Goal: Task Accomplishment & Management: Use online tool/utility

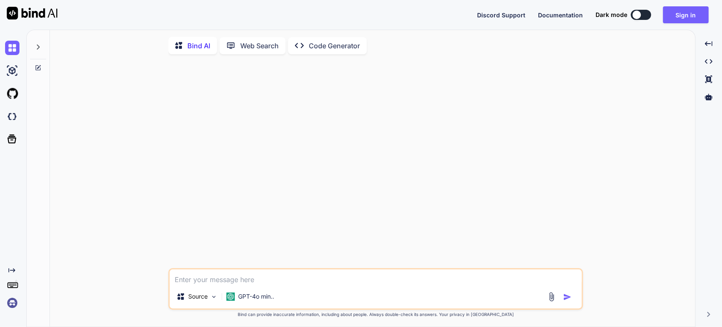
type textarea "x"
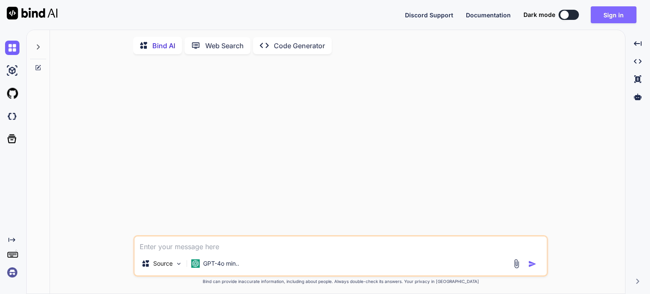
click at [618, 13] on button "Sign in" at bounding box center [613, 14] width 46 height 17
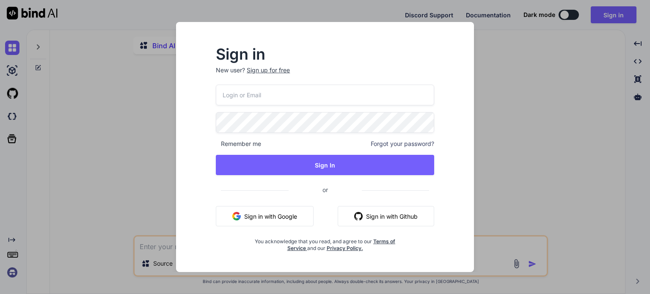
type input "m.daneth@gmail.com"
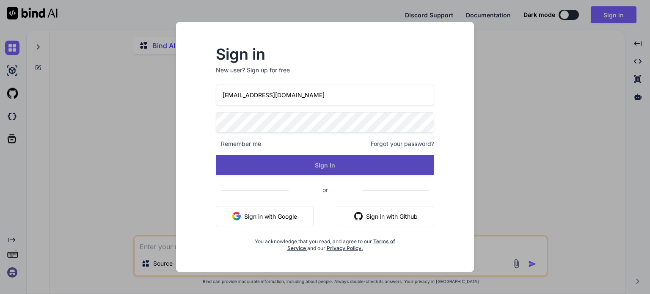
click at [288, 157] on button "Sign In" at bounding box center [325, 165] width 218 height 20
click at [315, 170] on button "Sign In" at bounding box center [325, 165] width 218 height 20
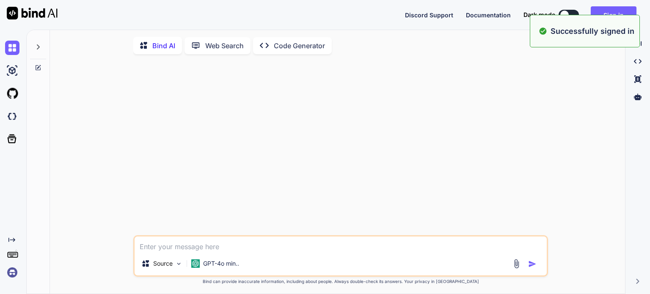
type textarea "x"
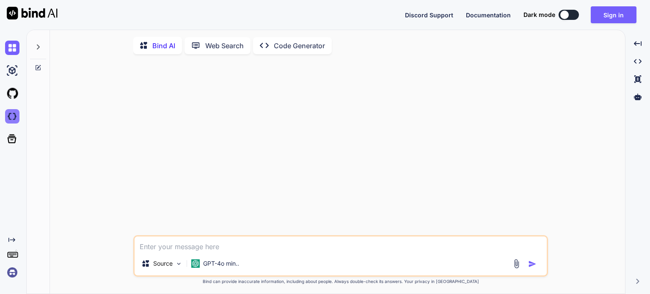
click at [14, 115] on img at bounding box center [12, 116] width 14 height 14
click at [611, 15] on button "Sign in" at bounding box center [613, 14] width 46 height 17
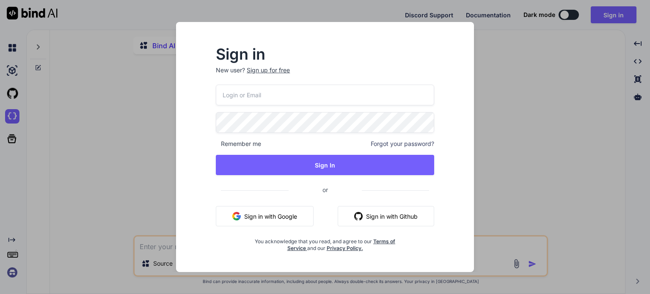
type input "m.daneth@gmail.com"
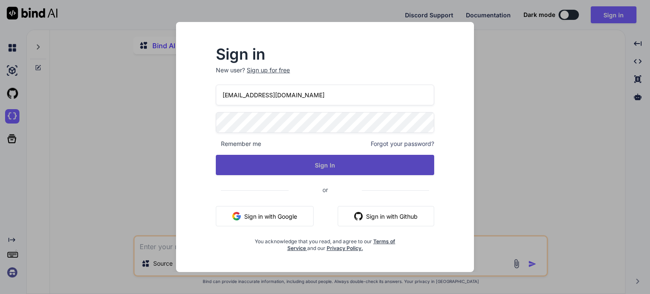
click at [376, 162] on button "Sign In" at bounding box center [325, 165] width 218 height 20
click at [326, 170] on button "Sign In" at bounding box center [325, 165] width 218 height 20
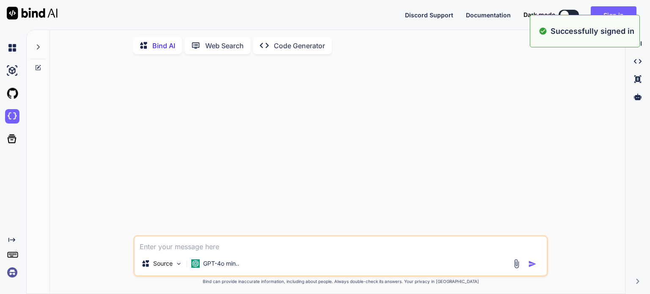
type textarea "x"
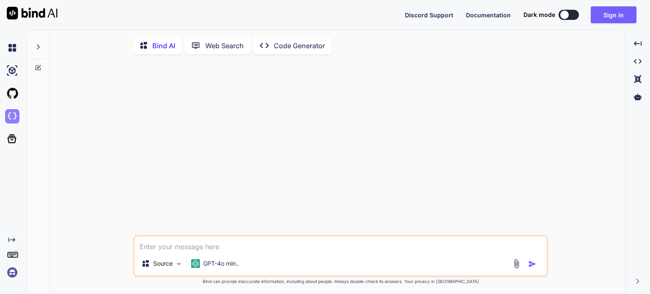
click at [14, 118] on img at bounding box center [12, 116] width 14 height 14
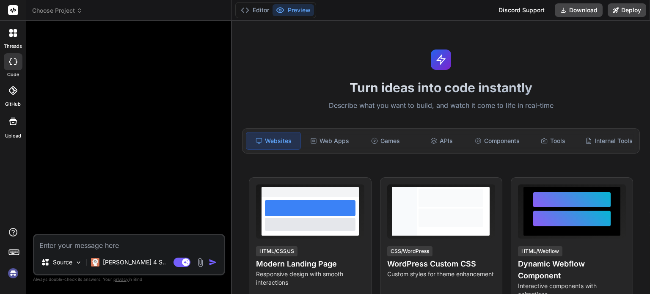
type textarea "x"
click at [79, 11] on icon at bounding box center [79, 11] width 3 height 1
click at [76, 13] on span "Choose Project" at bounding box center [57, 10] width 50 height 8
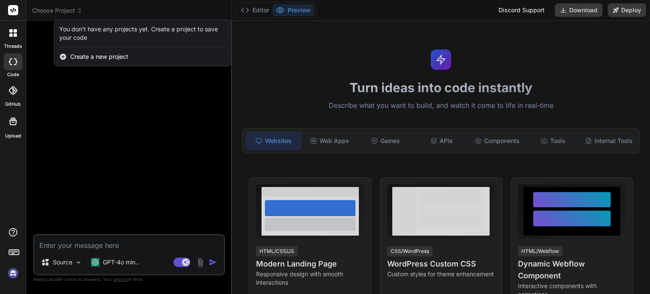
type textarea "x"
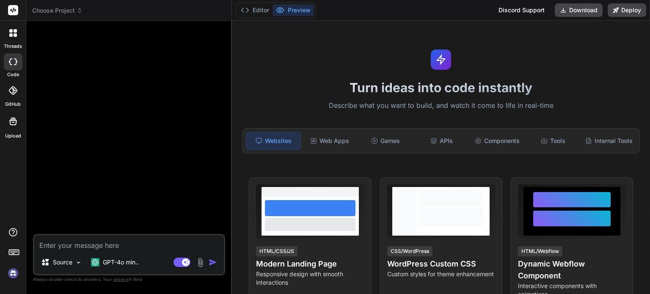
type textarea "x"
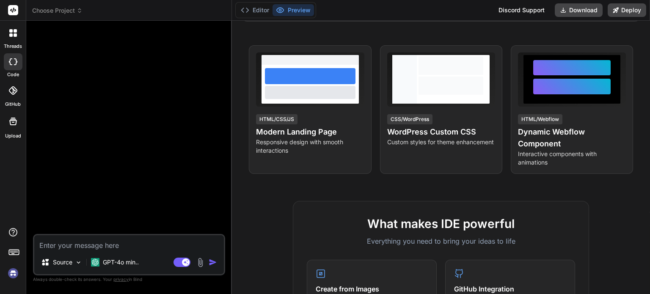
scroll to position [85, 0]
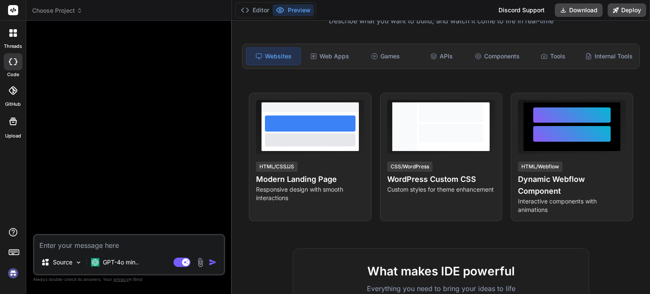
click at [82, 8] on icon at bounding box center [80, 11] width 6 height 6
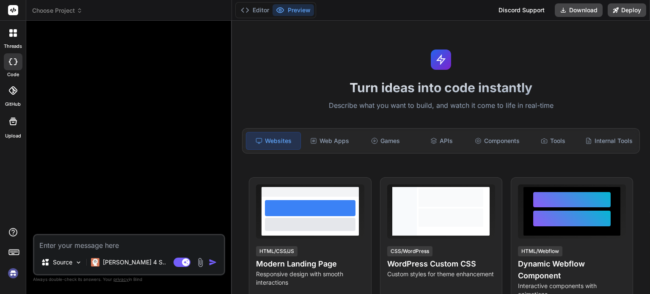
click at [77, 11] on icon at bounding box center [80, 11] width 6 height 6
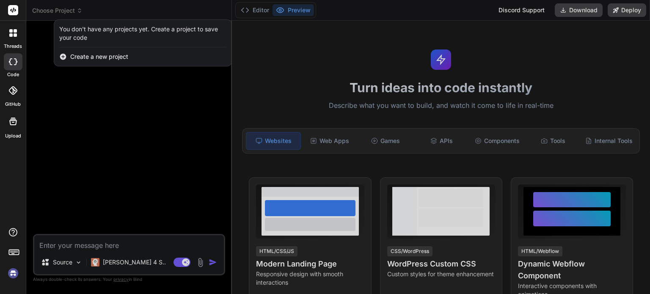
type textarea "x"
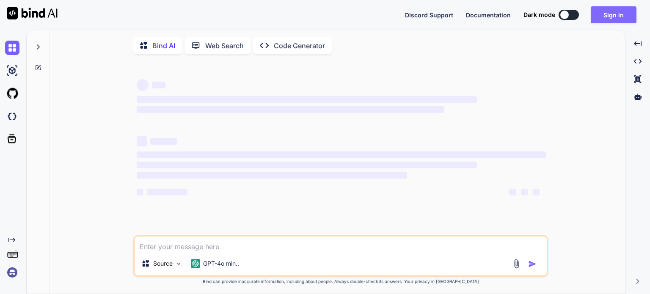
click at [620, 18] on button "Sign in" at bounding box center [613, 14] width 46 height 17
type textarea "x"
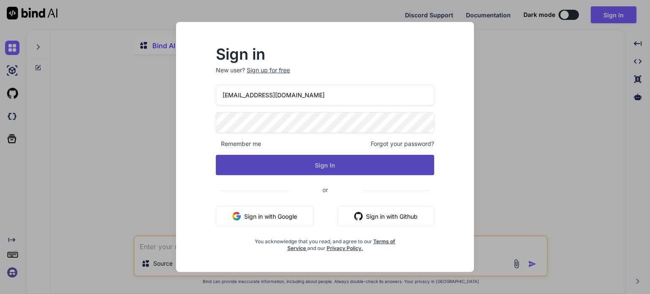
click at [378, 171] on button "Sign In" at bounding box center [325, 165] width 218 height 20
click at [331, 167] on button "Sign In" at bounding box center [325, 165] width 218 height 20
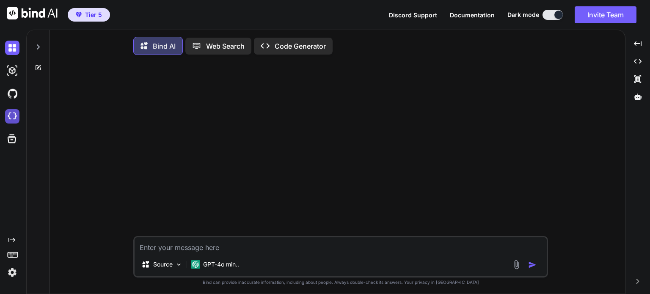
type textarea "x"
click at [15, 121] on img at bounding box center [12, 116] width 14 height 14
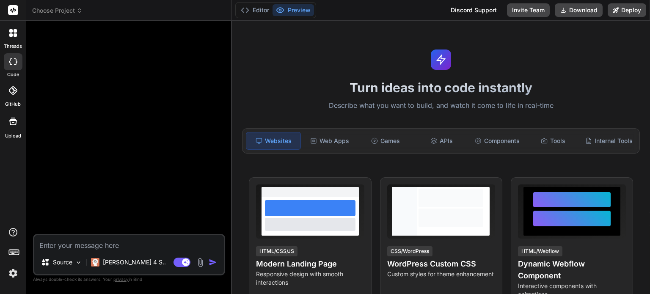
click at [79, 12] on icon at bounding box center [80, 11] width 6 height 6
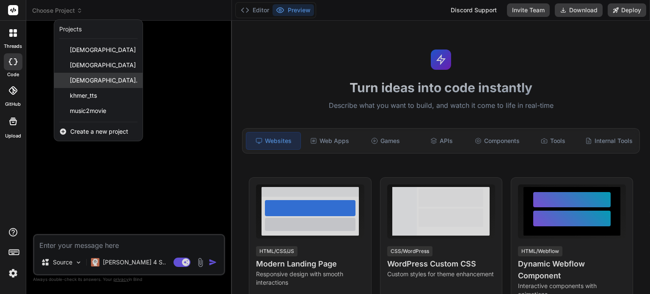
type textarea "x"
click at [115, 130] on span "Create a new project" at bounding box center [99, 131] width 58 height 8
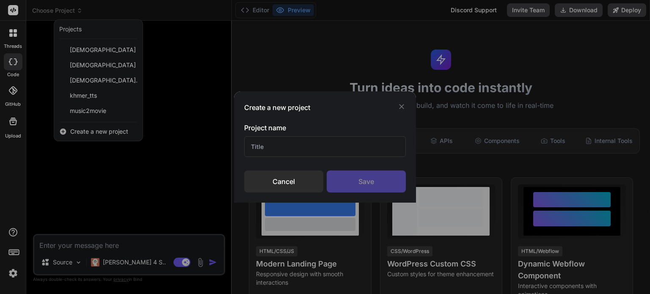
click at [115, 130] on div "Create a new project Project name Cancel Save" at bounding box center [325, 147] width 650 height 294
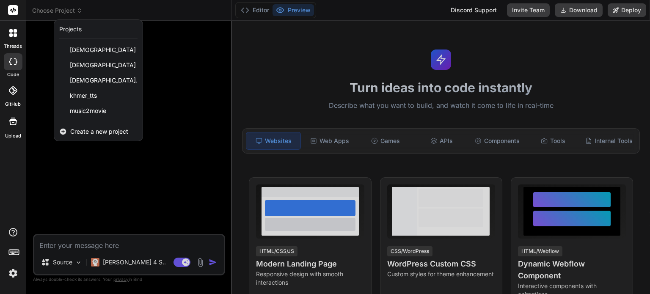
click at [103, 133] on span "Create a new project" at bounding box center [99, 131] width 58 height 8
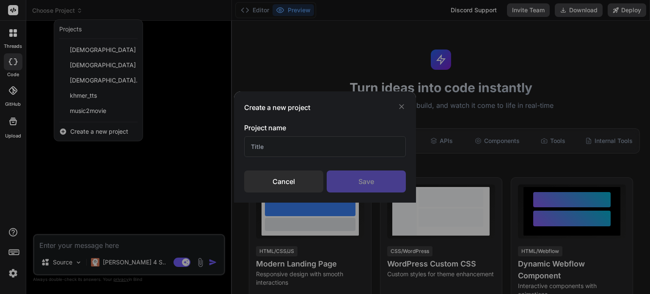
click at [278, 145] on input "text" at bounding box center [325, 146] width 162 height 21
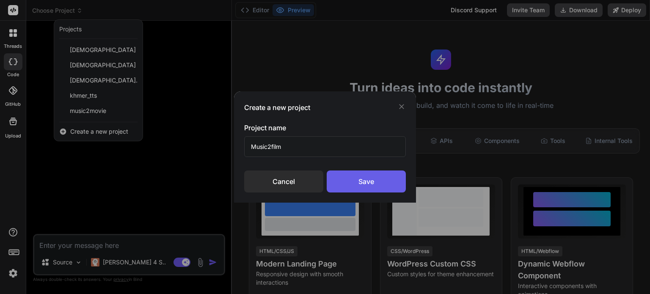
type input "Music2film"
click at [367, 178] on div "Save" at bounding box center [366, 181] width 79 height 22
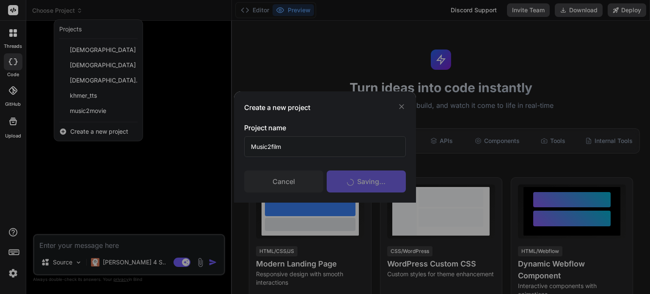
scroll to position [8, 0]
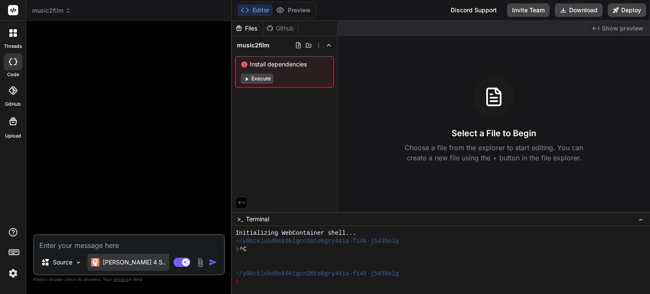
click at [126, 261] on p "[PERSON_NAME] 4 S.." at bounding box center [134, 262] width 63 height 8
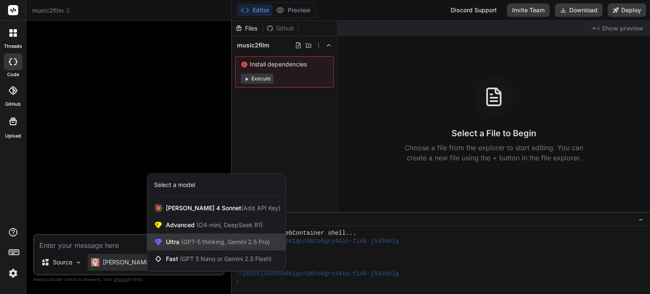
click at [193, 242] on span "(GPT-5 thinking, Gemini 2.5 Pro)" at bounding box center [224, 241] width 91 height 7
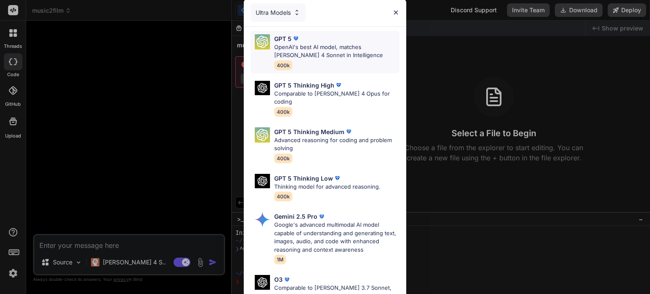
click at [332, 50] on p "OpenAI's best AI model, matches [PERSON_NAME] 4 Sonnet in Intelligence" at bounding box center [336, 51] width 125 height 16
type textarea "x"
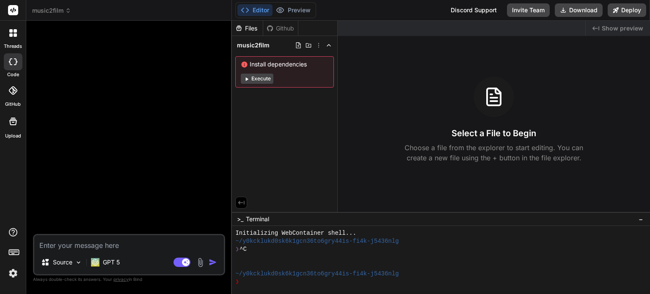
click at [89, 247] on textarea at bounding box center [128, 242] width 189 height 15
type textarea "oi"
type textarea "x"
type textarea "oi"
type textarea "x"
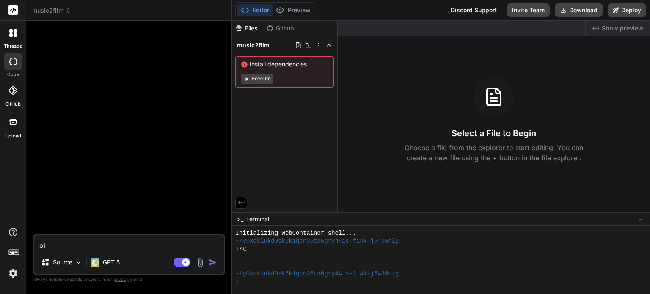
type textarea "oi a"
type textarea "x"
type textarea "oi am"
type textarea "x"
type textarea "oi a"
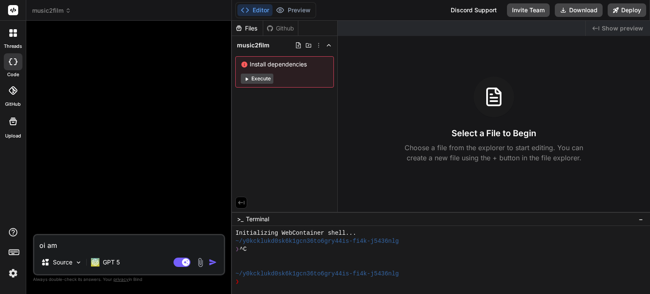
type textarea "x"
type textarea "oi"
type textarea "x"
type textarea "oi"
type textarea "x"
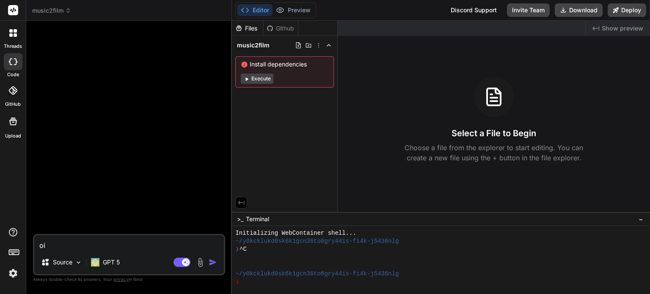
type textarea "o"
type textarea "x"
type textarea "i"
type textarea "x"
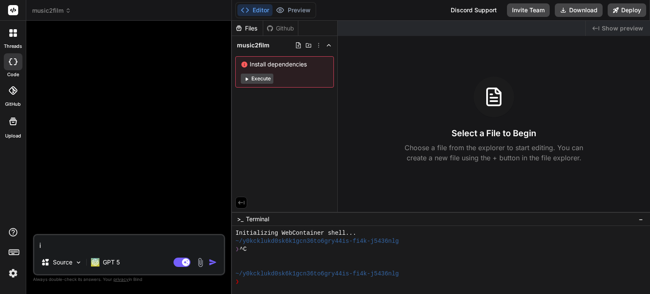
type textarea "i"
type textarea "x"
type textarea "i a"
type textarea "x"
type textarea "i am"
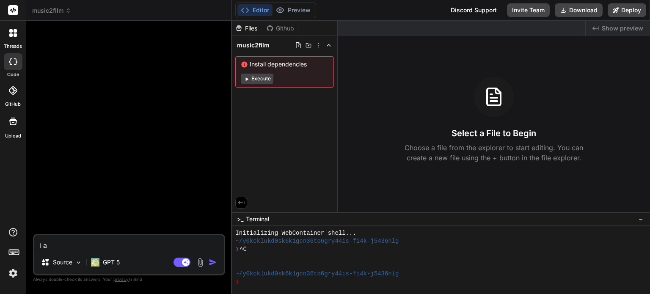
type textarea "x"
type textarea "i am"
type textarea "x"
type textarea "i am n"
type textarea "x"
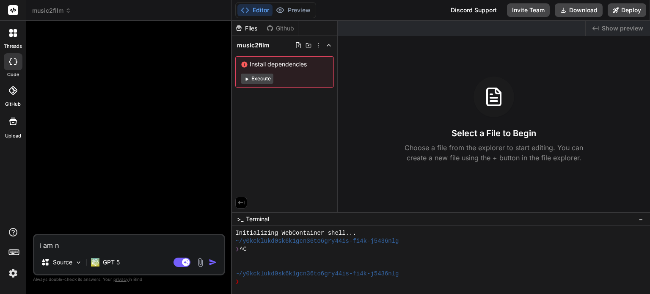
type textarea "i am no"
type textarea "x"
type textarea "i am not"
type textarea "x"
type textarea "i am not"
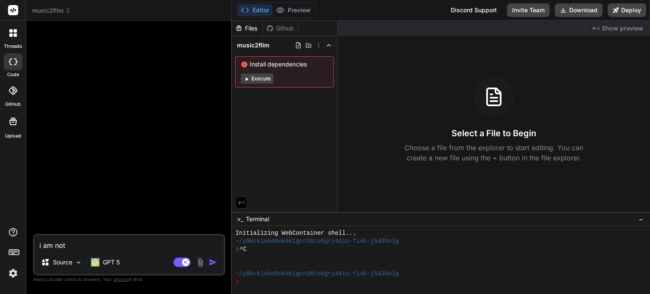
type textarea "x"
type textarea "i am not a"
type textarea "x"
type textarea "i am not a"
type textarea "x"
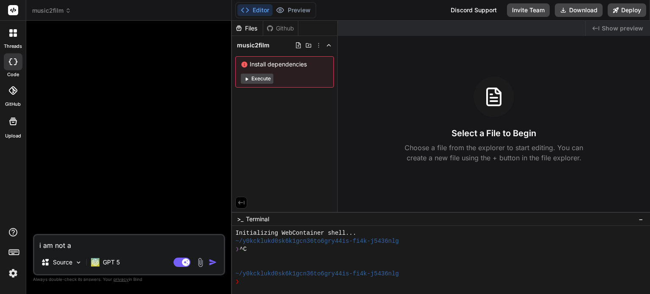
type textarea "i am not a c"
type textarea "x"
type textarea "i am not a co"
type textarea "x"
type textarea "i am not a cod"
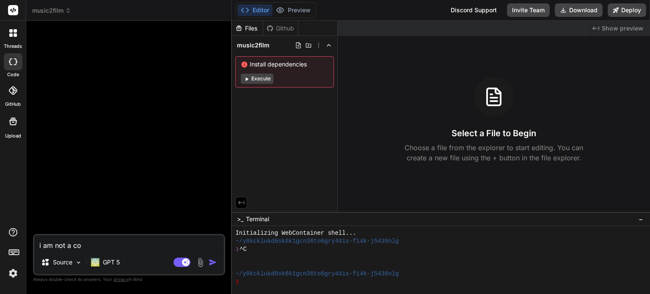
type textarea "x"
type textarea "i am not a code"
type textarea "x"
type textarea "i am not a coder"
type textarea "x"
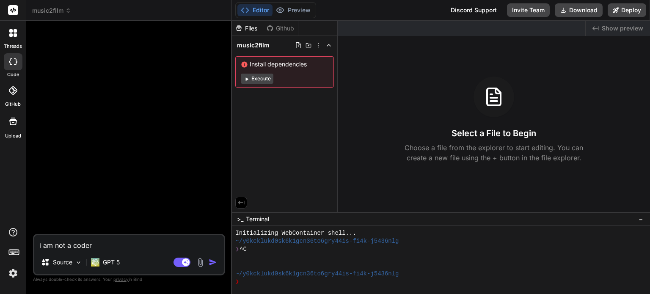
type textarea "i am not a coder"
type textarea "x"
type textarea "i am not a coder o"
type textarea "x"
type textarea "i am not a coder or"
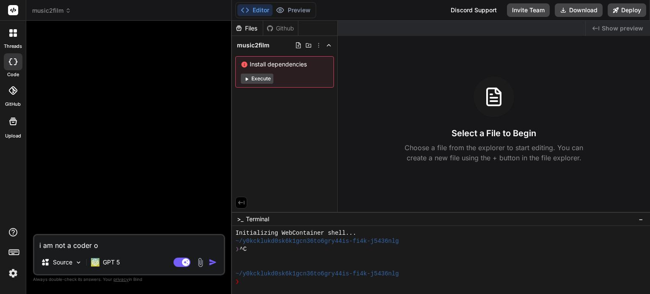
type textarea "x"
type textarea "i am not a coder or"
type textarea "x"
type textarea "i am not a coder or d"
type textarea "x"
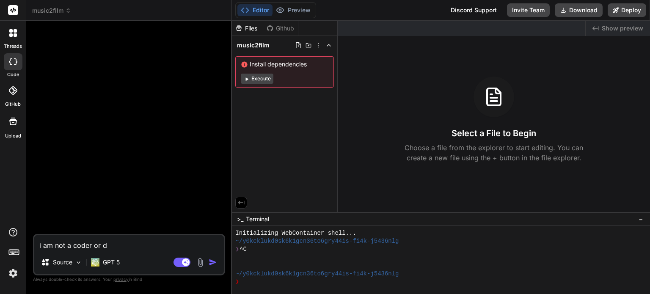
type textarea "i am not a coder or de"
type textarea "x"
type textarea "i am not a coder or dev"
type textarea "x"
type textarea "i am not a coder or deve"
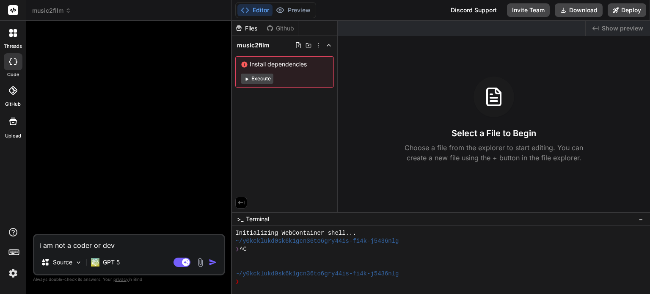
type textarea "x"
type textarea "i am not a coder or devel"
type textarea "x"
type textarea "i am not a coder or develo"
type textarea "x"
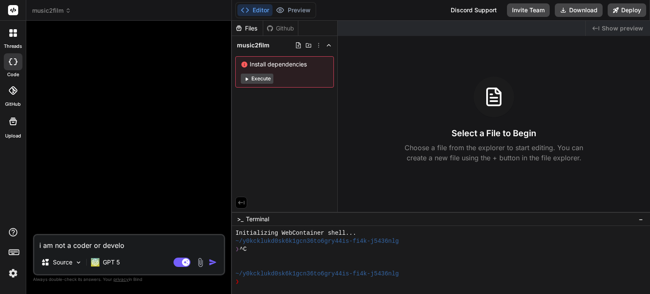
type textarea "i am not a coder or develoe"
type textarea "x"
type textarea "i am not a coder or develo"
type textarea "x"
type textarea "i am not a coder or develop"
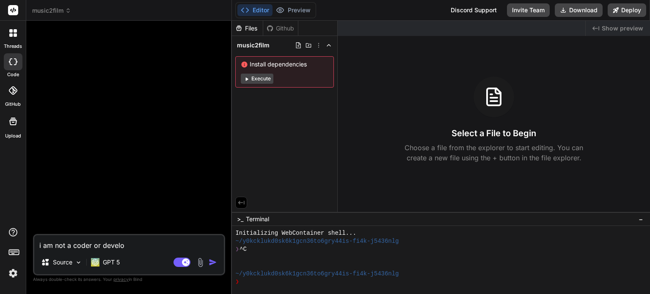
type textarea "x"
type textarea "i am not a coder or develope"
type textarea "x"
type textarea "i am not a coder or developer"
type textarea "x"
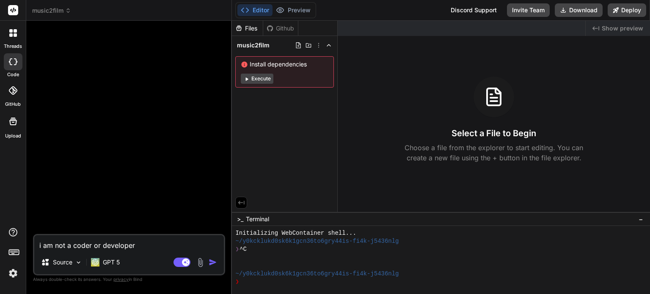
type textarea "i am not a coder or developer."
type textarea "x"
type textarea "i am not a coder or developer."
type textarea "x"
type textarea "i am not a coder or developer. I"
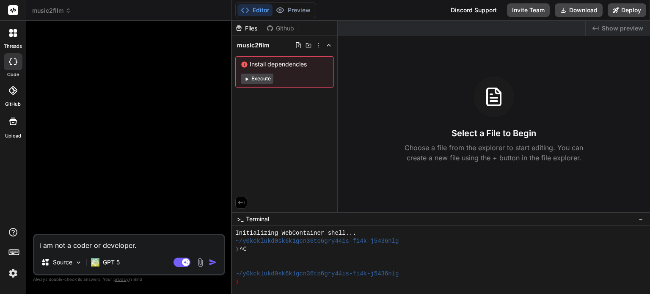
type textarea "x"
type textarea "i am not a coder or developer. I"
type textarea "x"
type textarea "i am not a coder or developer. I d"
type textarea "x"
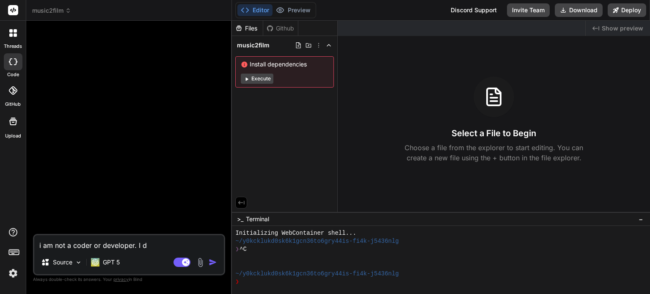
type textarea "i am not a coder or developer. I do"
type textarea "x"
type textarea "i am not a coder or developer. I doh"
type textarea "x"
type textarea "i am not a coder or developer. I do"
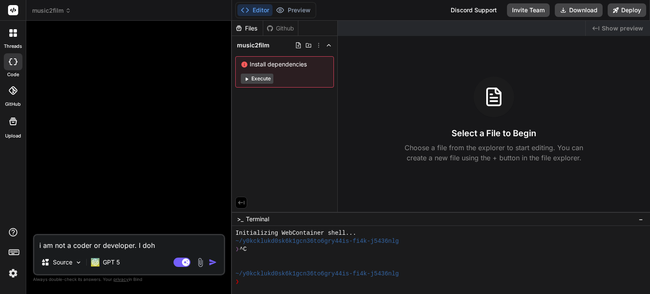
type textarea "x"
type textarea "i am not a coder or developer. I don"
type textarea "x"
type textarea "i am not a coder or developer. I dont"
type textarea "x"
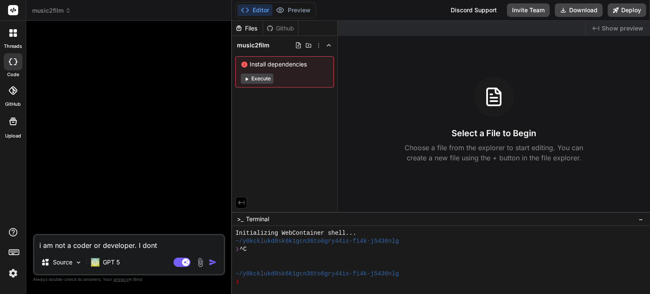
type textarea "i am not a coder or developer. I dont"
type textarea "x"
type textarea "i am not a coder or developer. I dont h"
type textarea "x"
type textarea "i am not a coder or developer. I dont ha"
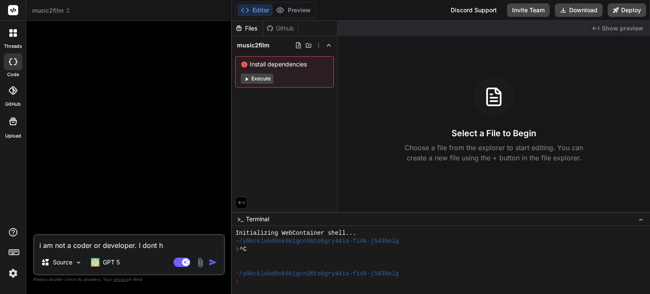
type textarea "x"
type textarea "i am not a coder or developer. I dont hav"
type textarea "x"
type textarea "i am not a coder or developer. I dont have"
type textarea "x"
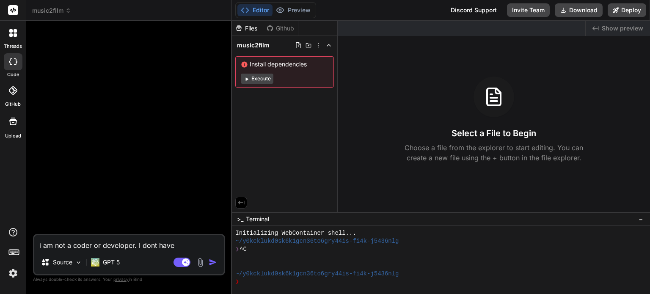
type textarea "i am not a coder or developer. I dont have"
type textarea "x"
type textarea "i am not a coder or developer. I dont have t"
type textarea "x"
type textarea "i am not a coder or developer. I dont have te"
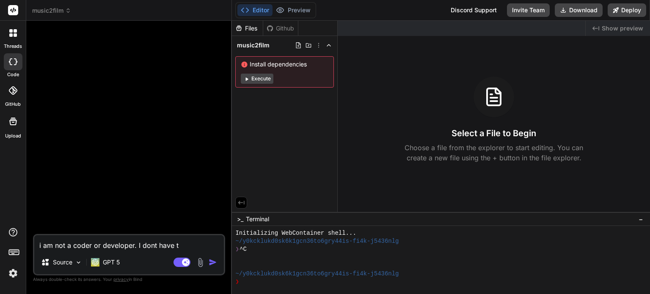
type textarea "x"
type textarea "i am not a coder or developer. I dont have tea"
type textarea "x"
type textarea "i am not a coder or developer. I dont have team"
type textarea "x"
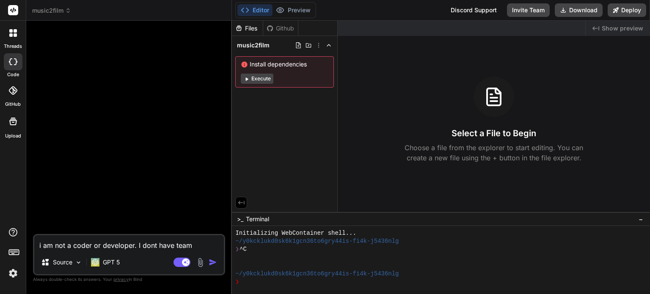
type textarea "i am not a coder or developer. I dont have team"
type textarea "x"
type textarea "i am not a coder or developer. I dont have team a"
type textarea "x"
type textarea "i am not a coder or developer. I dont have team an"
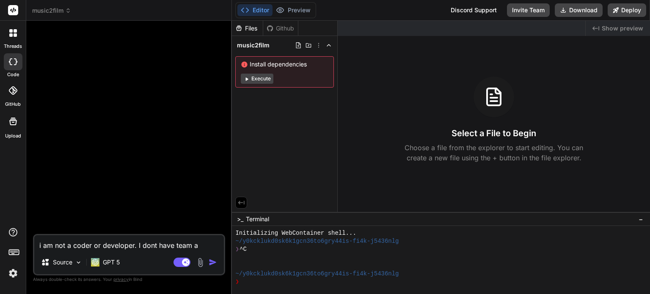
type textarea "x"
type textarea "i am not a coder or developer. I dont have team and"
type textarea "x"
type textarea "i am not a coder or developer. I dont have team and"
type textarea "x"
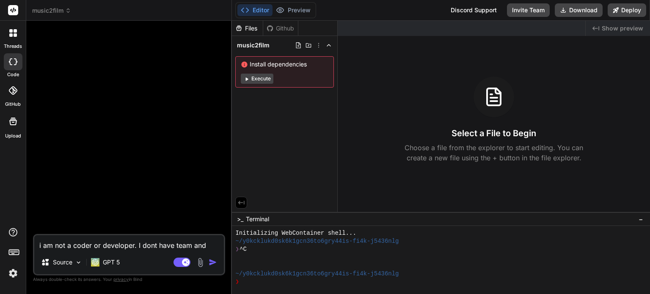
type textarea "i am not a coder or developer. I dont have team and i"
type textarea "x"
type textarea "i am not a coder or developer. I dont have team and i"
type textarea "x"
type textarea "i am not a coder or developer. I dont have team and i w"
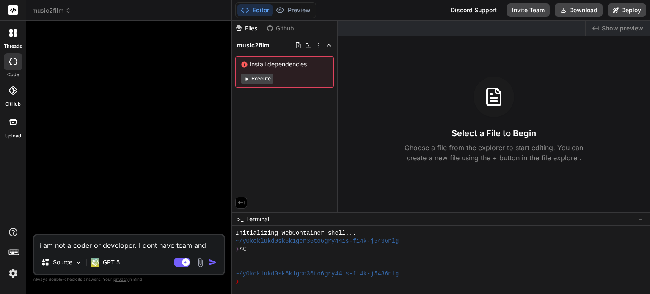
type textarea "x"
type textarea "i am not a coder or developer. I dont have team and i wi"
type textarea "x"
type textarea "i am not a coder or developer. I dont have team and i wil"
type textarea "x"
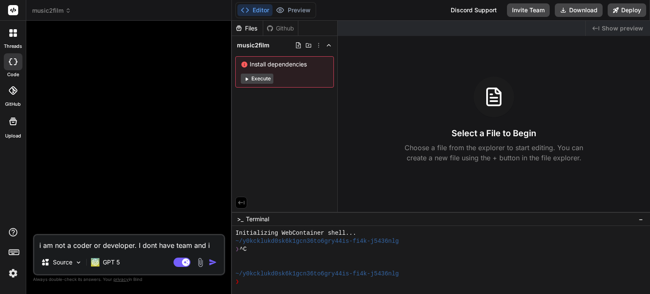
type textarea "i am not a coder or developer. I dont have team and i will"
type textarea "x"
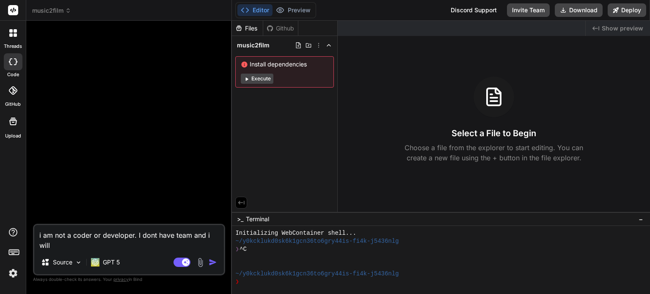
type textarea "i am not a coder or developer. I dont have team and i will"
type textarea "x"
type textarea "i am not a coder or developer. I dont have team and i will u"
type textarea "x"
type textarea "i am not a coder or developer. I dont have team and i will us"
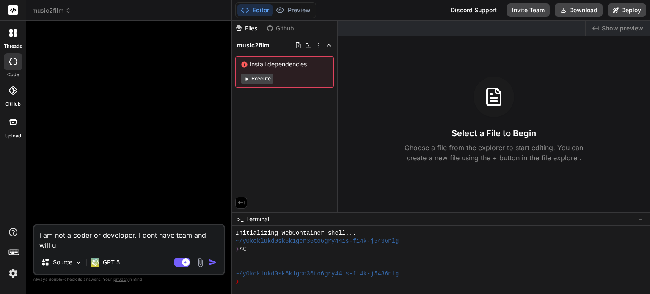
type textarea "x"
type textarea "i am not a coder or developer. I dont have team and i will use"
type textarea "x"
type textarea "i am not a coder or developer. I dont have team and i will user"
type textarea "x"
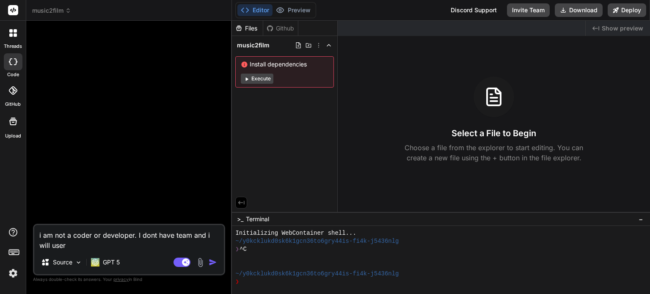
type textarea "i am not a coder or developer. I dont have team and i will user"
type textarea "x"
type textarea "i am not a coder or developer. I dont have team and i will user"
type textarea "x"
type textarea "i am not a coder or developer. I dont have team and i will use"
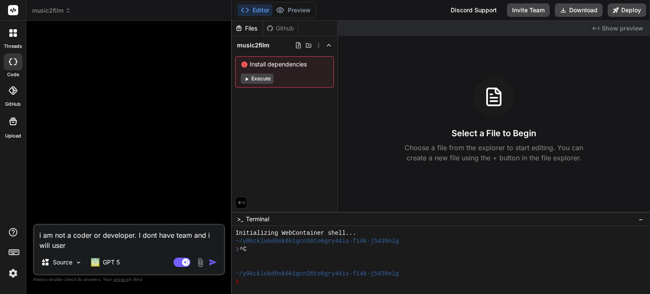
type textarea "x"
type textarea "i am not a coder or developer. I dont have team and i will use"
type textarea "x"
type textarea "i am not a coder or developer. I dont have team and i will use A"
type textarea "x"
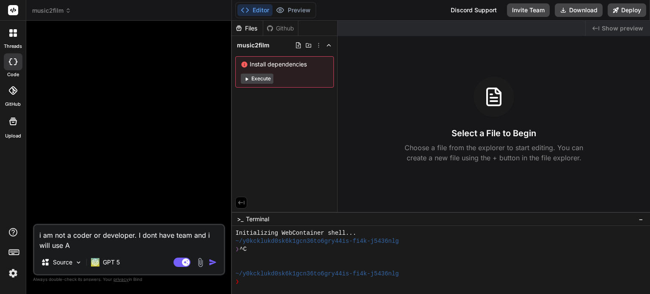
type textarea "i am not a coder or developer. I dont have team and i will use AI"
type textarea "x"
type textarea "i am not a coder or developer. I dont have team and i will use AI"
type textarea "x"
type textarea "i am not a coder or developer. I dont have team and i will use AI c"
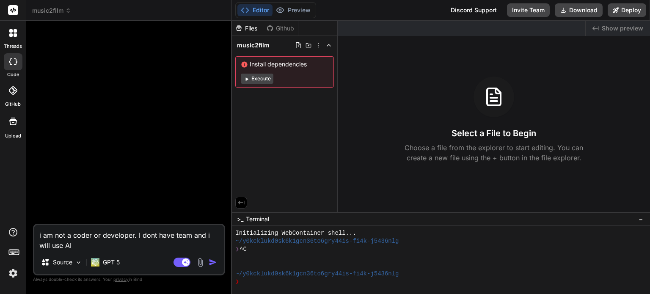
type textarea "x"
type textarea "i am not a coder or developer. I dont have team and i will use AI co"
type textarea "x"
type textarea "i am not a coder or developer. I dont have team and i will use AI cop"
type textarea "x"
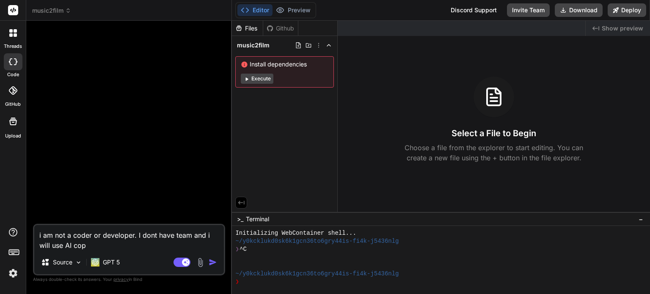
type textarea "i am not a coder or developer. I dont have team and i will use AI copi"
type textarea "x"
type textarea "i am not a coder or developer. I dont have team and i will use AI copil"
type textarea "x"
type textarea "i am not a coder or developer. I dont have team and i will use AI copilo"
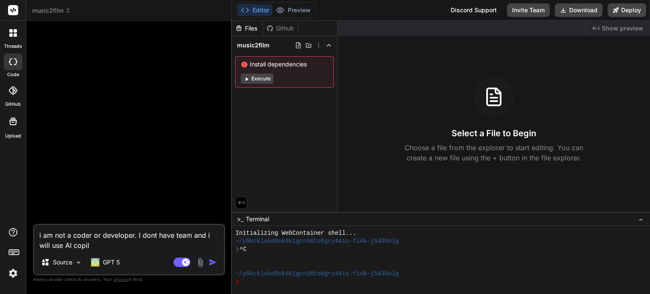
type textarea "x"
type textarea "i am not a coder or developer. I dont have team and i will use AI copilot"
type textarea "x"
type textarea "i am not a coder or developer. I dont have team and i will use AI copilot"
type textarea "x"
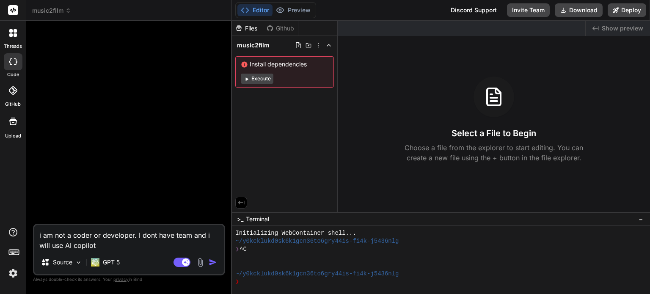
type textarea "i am not a coder or developer. I dont have team and i will use AI copilot t"
type textarea "x"
type textarea "i am not a coder or developer. I dont have team and i will use AI copilot to"
type textarea "x"
type textarea "i am not a coder or developer. I dont have team and i will use AI copilot to"
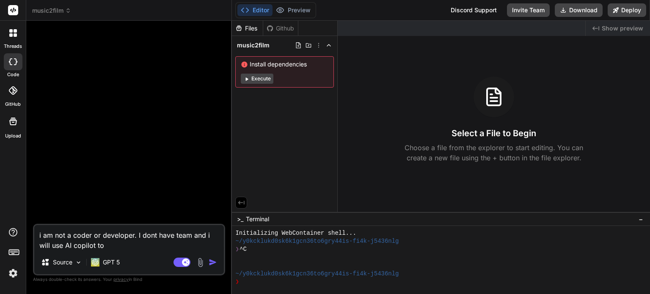
type textarea "x"
type textarea "i am not a coder or developer. I dont have team and i will use AI copilot to b"
type textarea "x"
type textarea "i am not a coder or developer. I dont have team and i will use AI copilot to bu"
type textarea "x"
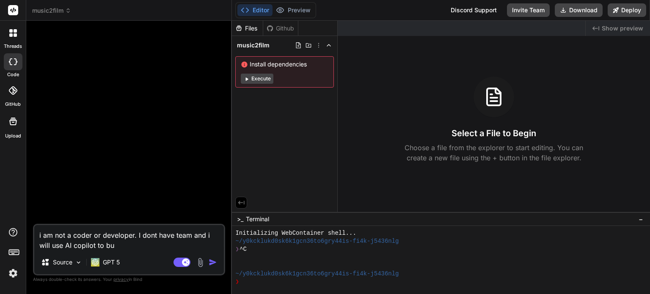
type textarea "i am not a coder or developer. I dont have team and i will use AI copilot to [P…"
type textarea "x"
type textarea "i am not a coder or developer. I dont have team and i will use AI copilot to bu…"
type textarea "x"
type textarea "i am not a coder or developer. I dont have team and i will use AI copilot to bu…"
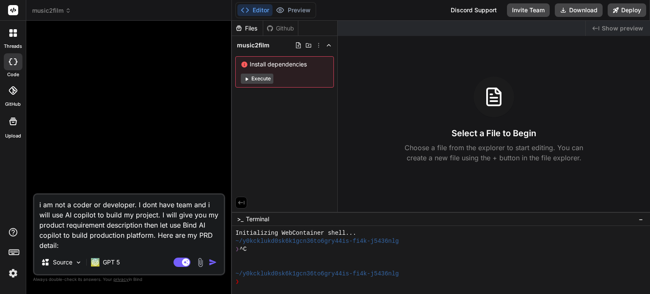
paste textarea "Product Name Music2Movie Summary A web app that transforms a full song and shor…"
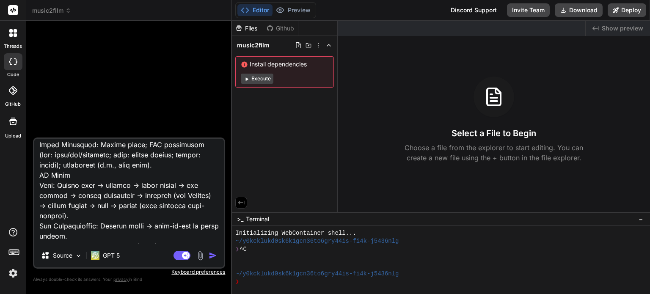
scroll to position [1022, 0]
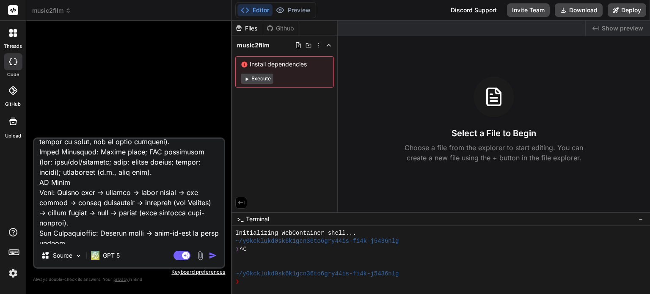
click at [83, 181] on textarea at bounding box center [128, 191] width 189 height 105
click at [209, 253] on img "button" at bounding box center [213, 255] width 8 height 8
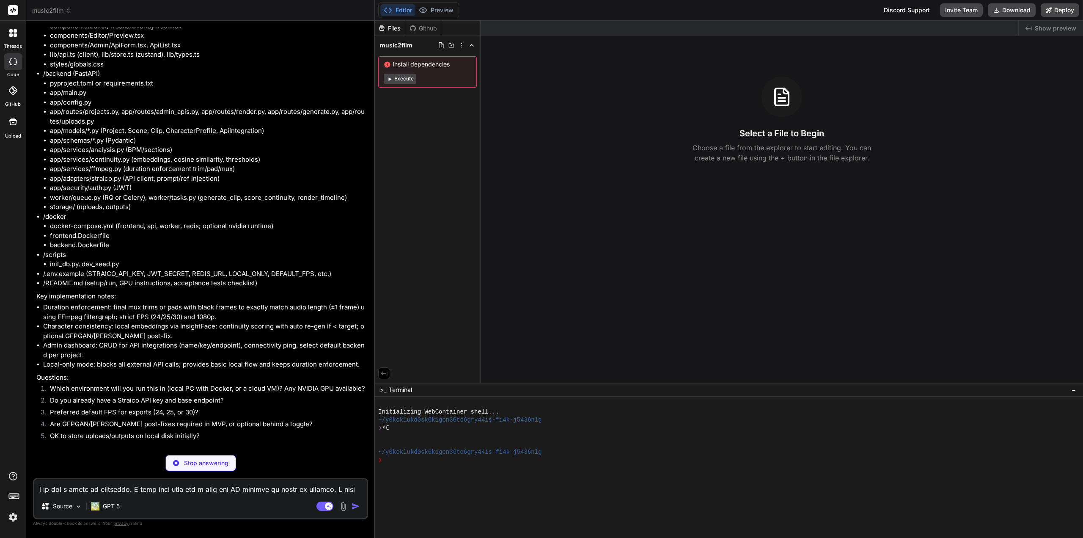
scroll to position [913, 0]
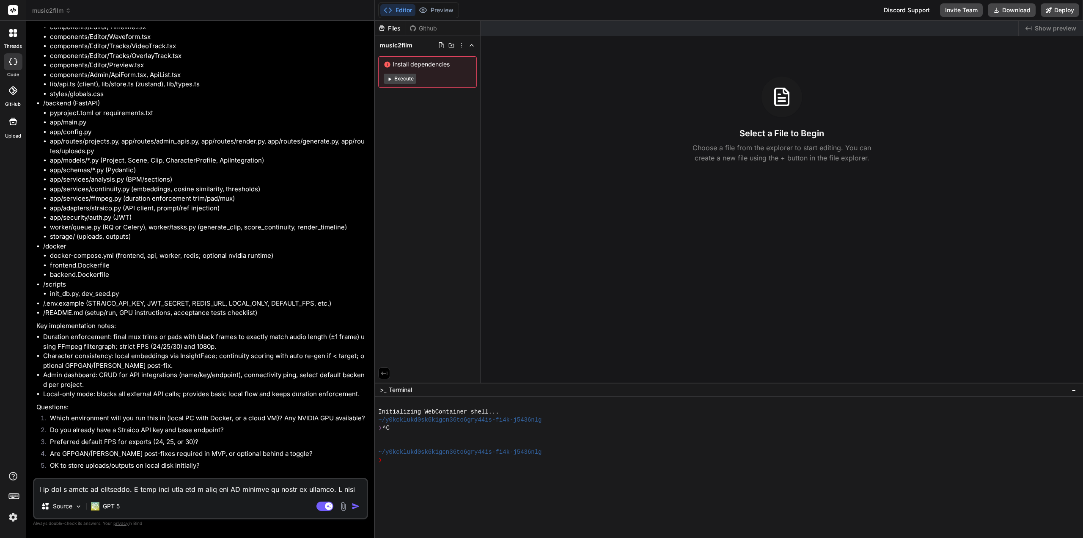
click at [129, 294] on textarea at bounding box center [200, 486] width 332 height 15
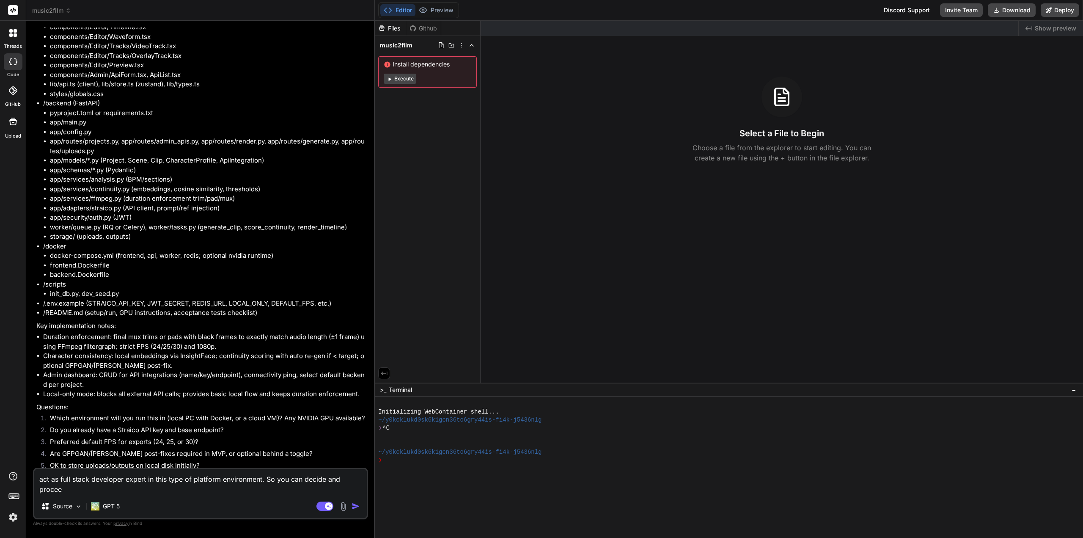
scroll to position [923, 0]
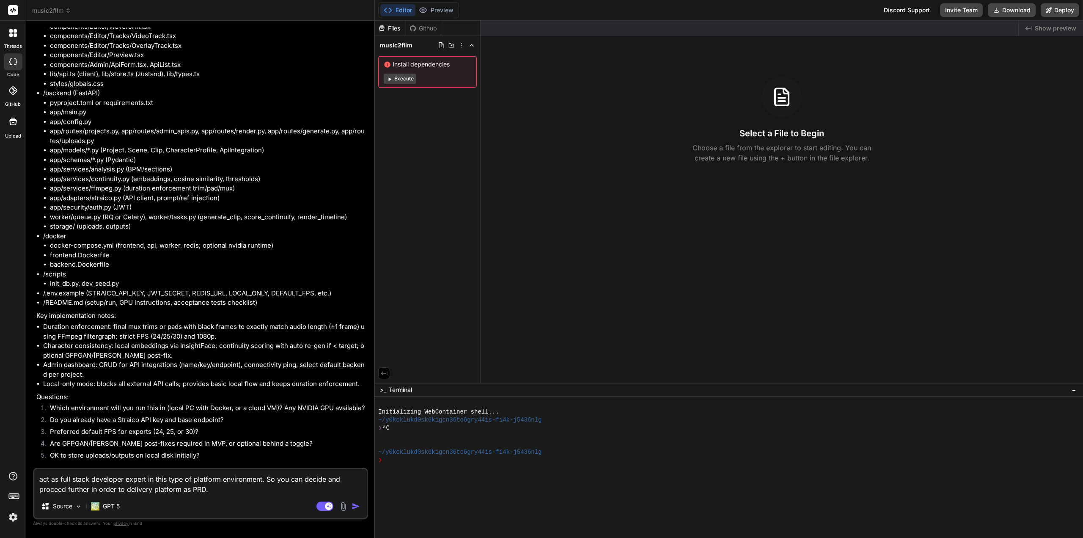
click at [359, 294] on img "button" at bounding box center [355, 506] width 8 height 8
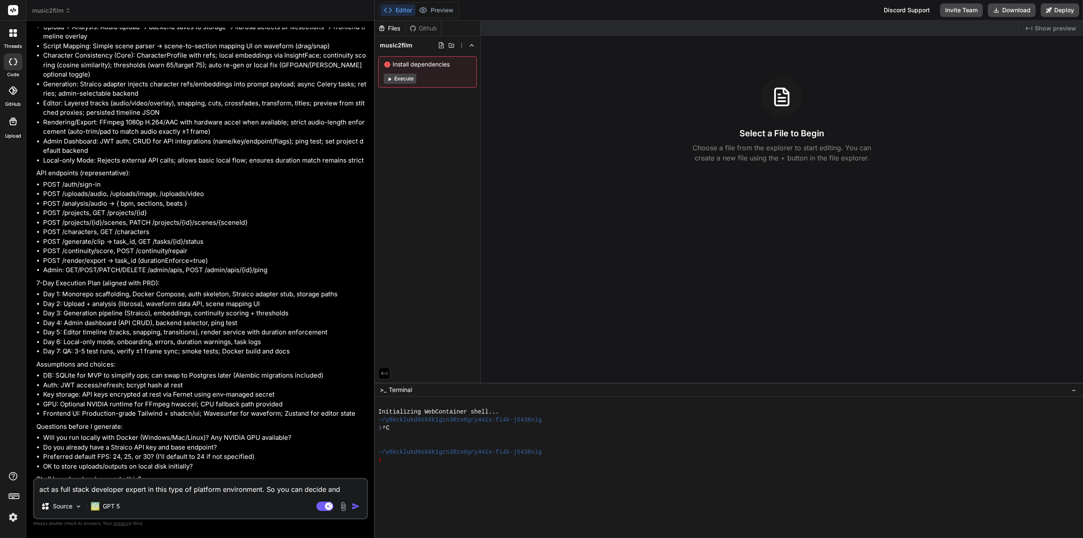
scroll to position [1981, 0]
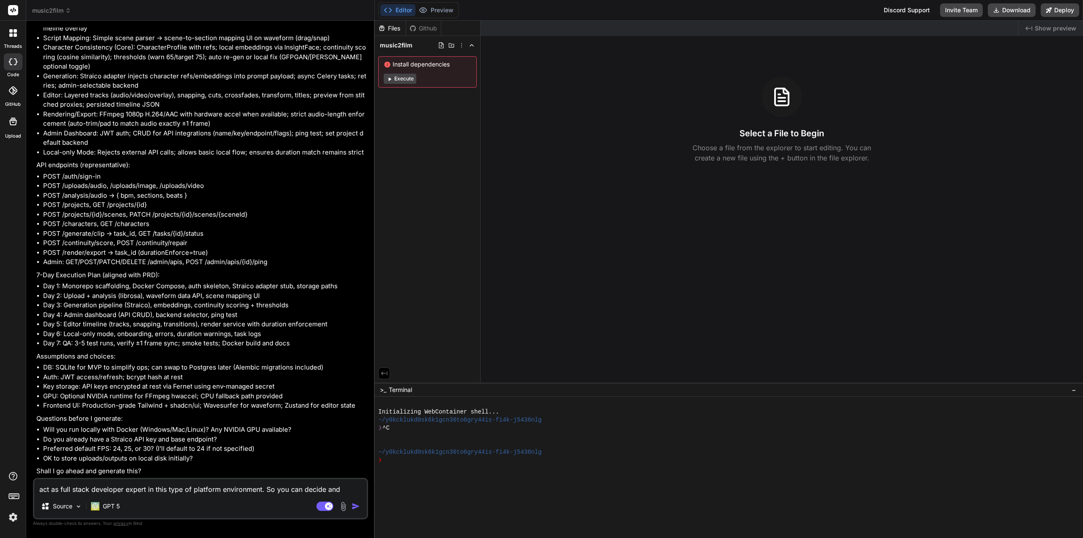
click at [184, 294] on textarea "act as full stack developer expert in this type of platform environment. So you…" at bounding box center [200, 486] width 332 height 15
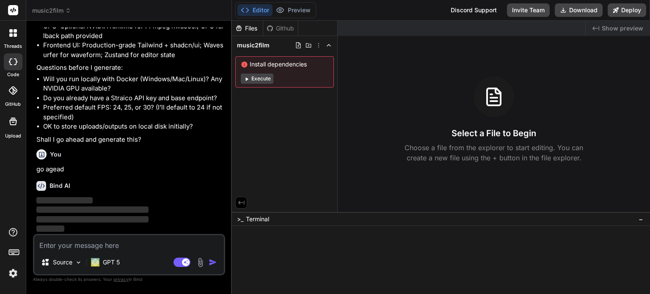
scroll to position [3425, 0]
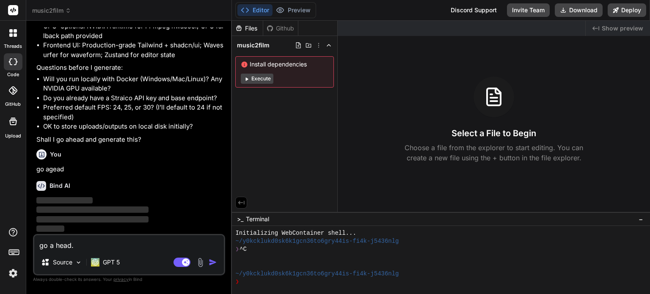
click at [212, 263] on img "button" at bounding box center [213, 262] width 8 height 8
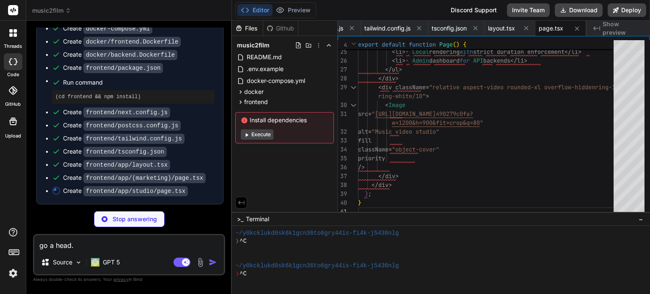
scroll to position [16, 0]
click at [258, 8] on button "Editor" at bounding box center [254, 10] width 35 height 12
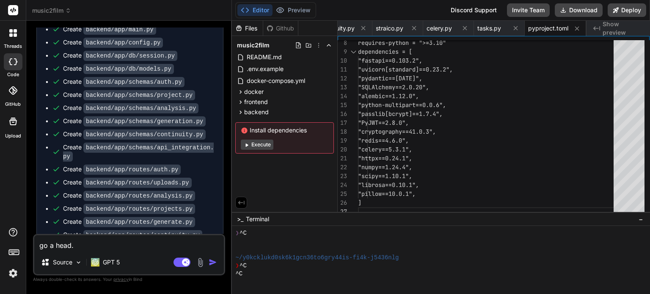
scroll to position [4332, 0]
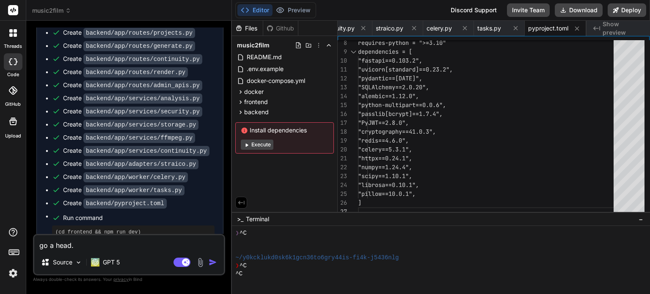
drag, startPoint x: 120, startPoint y: 242, endPoint x: 24, endPoint y: 243, distance: 96.5
click at [24, 243] on div "threads code GitHub Upload music2film Created with Pixso. Bind AI Web Search Cr…" at bounding box center [325, 147] width 650 height 294
click at [95, 229] on pre "(cd frontend && npm run dev)" at bounding box center [133, 232] width 156 height 7
click at [257, 10] on button "Editor" at bounding box center [254, 10] width 35 height 12
click at [253, 7] on button "Editor" at bounding box center [254, 10] width 35 height 12
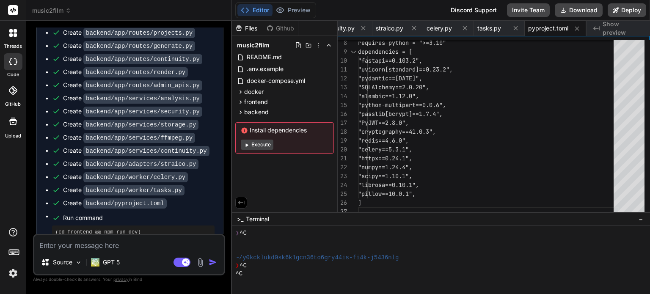
scroll to position [25, 0]
click at [255, 277] on div "^C" at bounding box center [435, 274] width 401 height 8
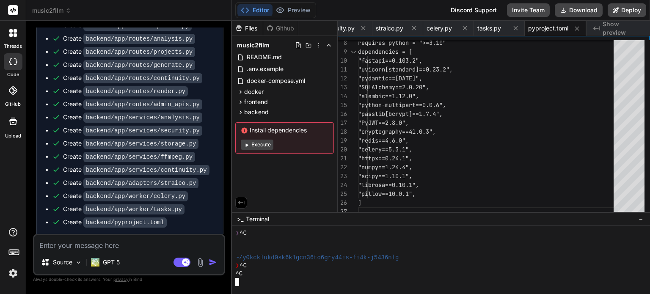
scroll to position [4332, 0]
